Goal: Navigation & Orientation: Find specific page/section

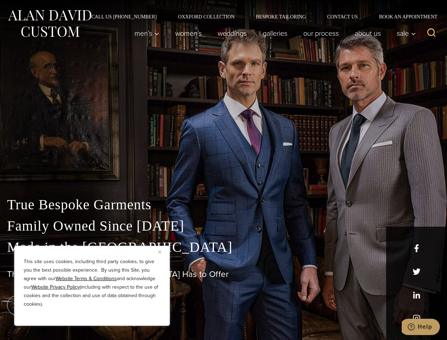
click at [223, 170] on div "True Bespoke Garments Family Owned Since [DATE] Made in [GEOGRAPHIC_DATA] The B…" at bounding box center [223, 249] width 447 height 181
click at [162, 252] on button "Close" at bounding box center [162, 251] width 8 height 8
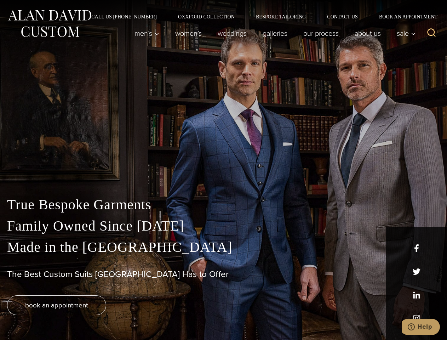
click at [92, 316] on div "True Bespoke Garments Family Owned Since [DATE] Made in [GEOGRAPHIC_DATA] The B…" at bounding box center [223, 267] width 447 height 146
click at [431, 33] on icon "Search" at bounding box center [431, 33] width 10 height 10
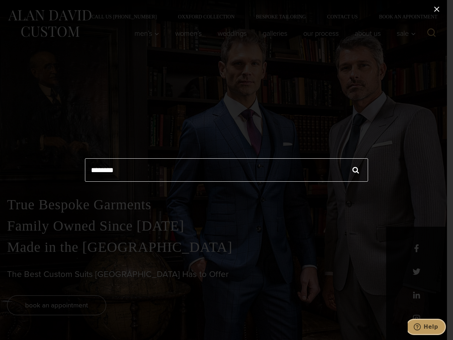
click at [421, 327] on icon "Help" at bounding box center [417, 326] width 7 height 7
